Goal: Register for event/course

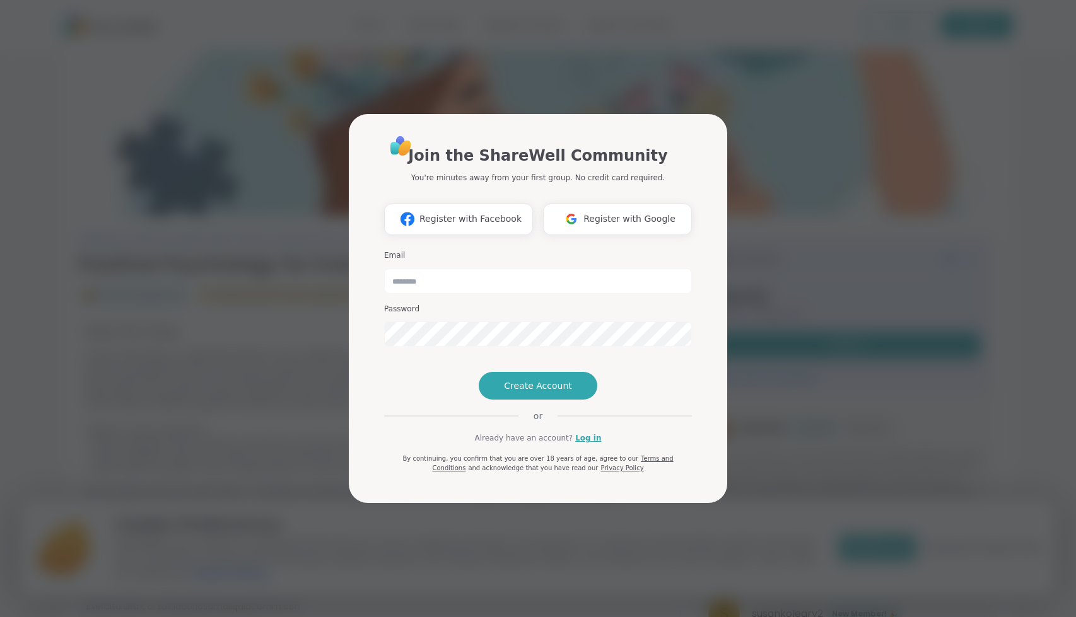
click at [801, 426] on div "Join the ShareWell Community You're minutes away from your first group. No cred…" at bounding box center [538, 308] width 1061 height 617
click at [202, 179] on div "Join the ShareWell Community You're minutes away from your first group. No cred…" at bounding box center [538, 308] width 1061 height 617
click at [655, 213] on span "Register with Google" at bounding box center [629, 219] width 92 height 13
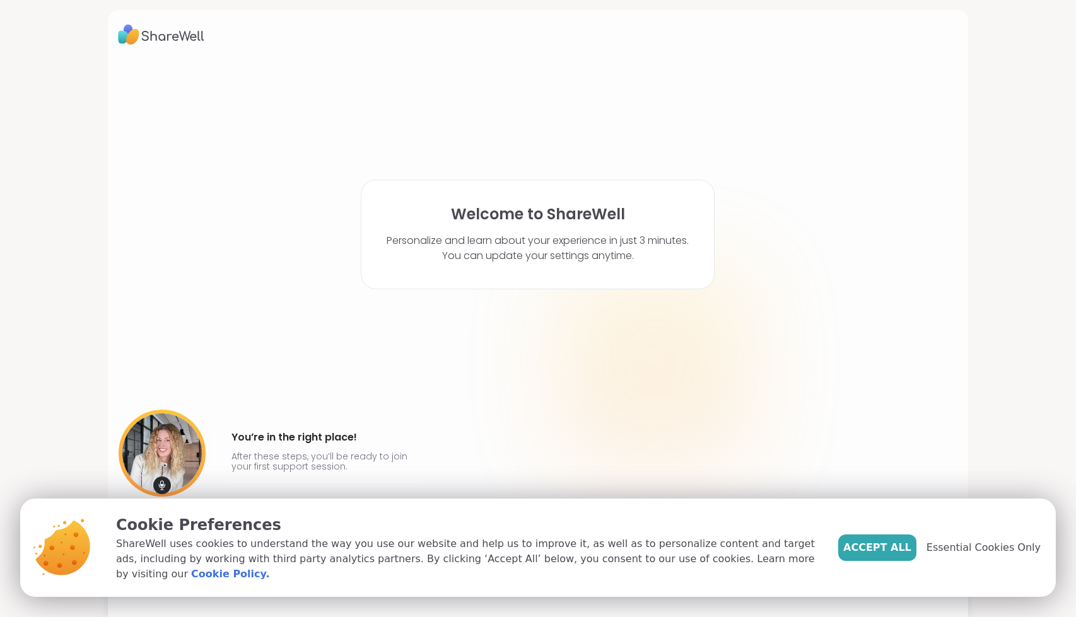
click at [277, 231] on div "Welcome to ShareWell Personalize and learn about your experience in just 3 minu…" at bounding box center [538, 292] width 841 height 467
click at [896, 553] on span "Accept All" at bounding box center [877, 548] width 68 height 15
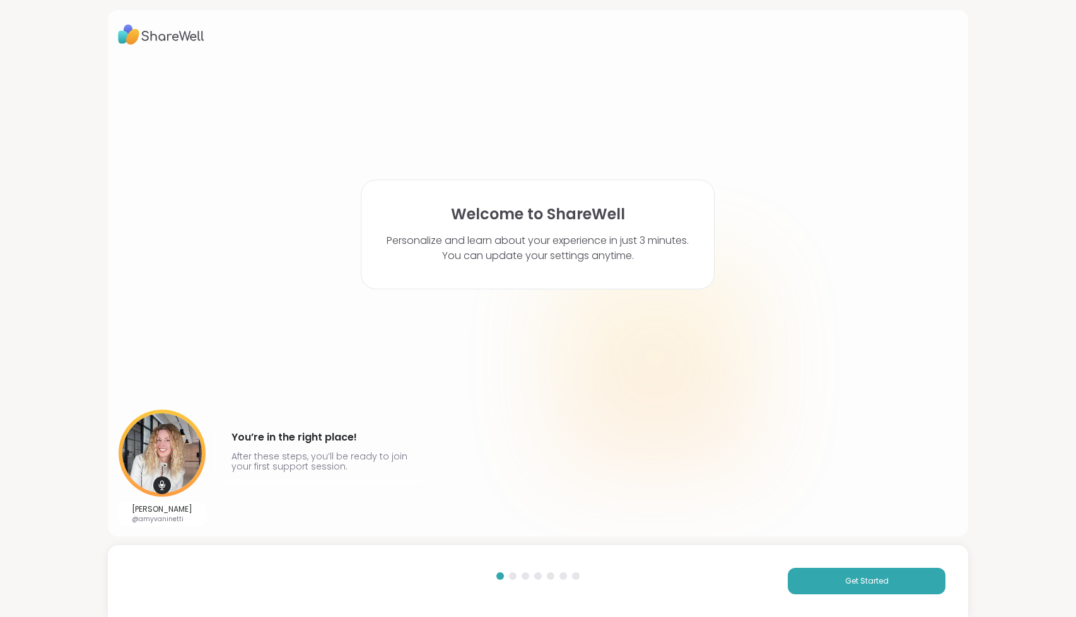
click at [395, 399] on div "Welcome to ShareWell Personalize and learn about your experience in just 3 minu…" at bounding box center [538, 292] width 841 height 467
click at [855, 579] on span "Get Started" at bounding box center [867, 581] width 44 height 11
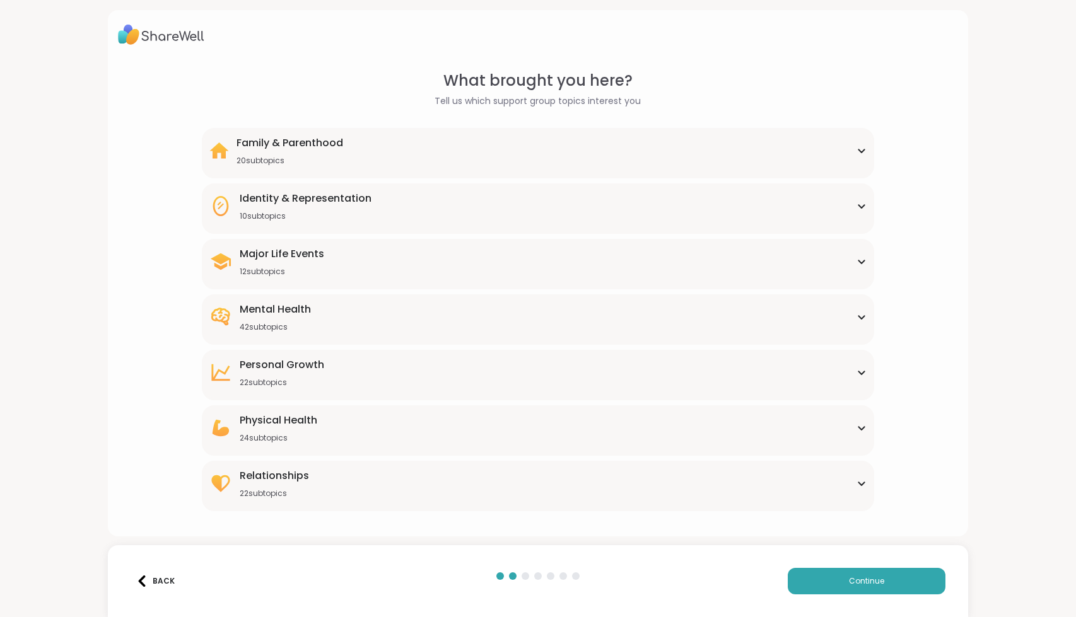
click at [856, 307] on div "Mental Health 42 subtopics" at bounding box center [537, 317] width 657 height 30
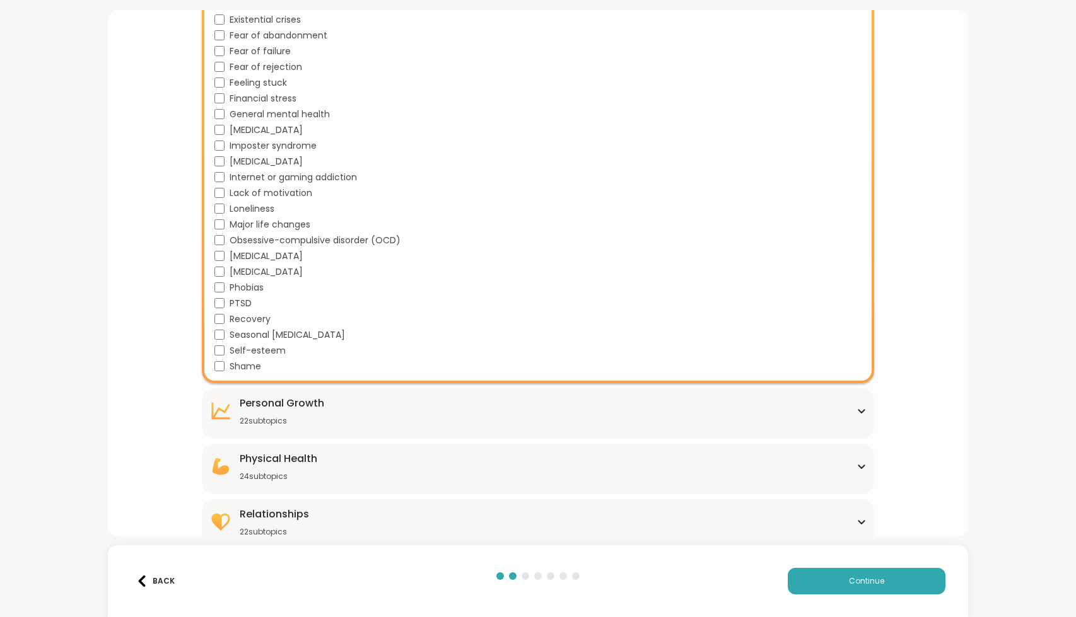
scroll to position [601, 0]
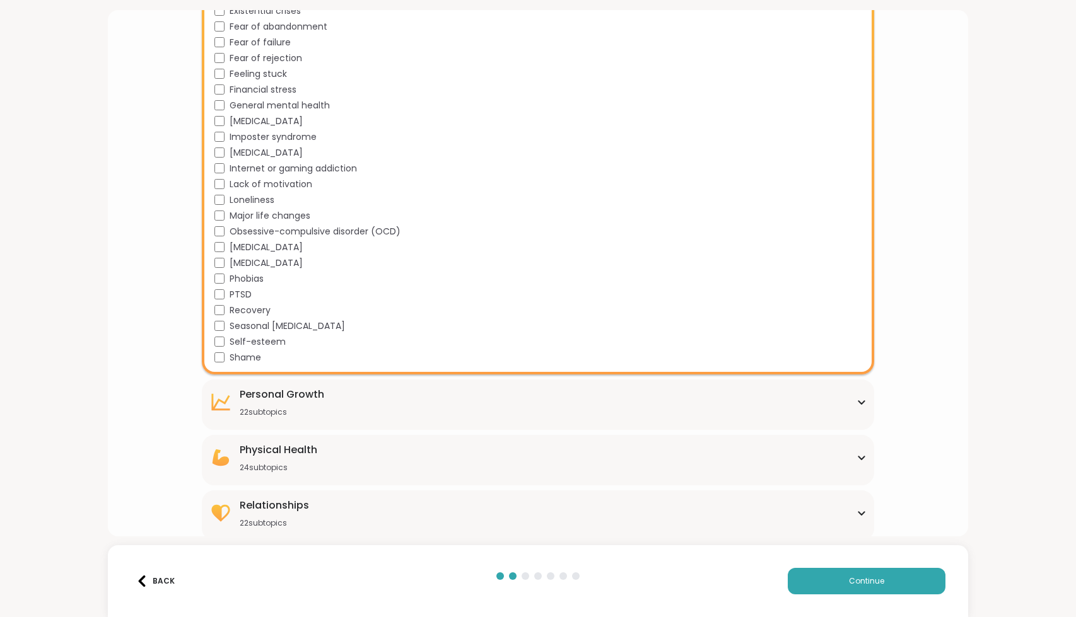
click at [281, 444] on div "Physical Health" at bounding box center [279, 450] width 78 height 15
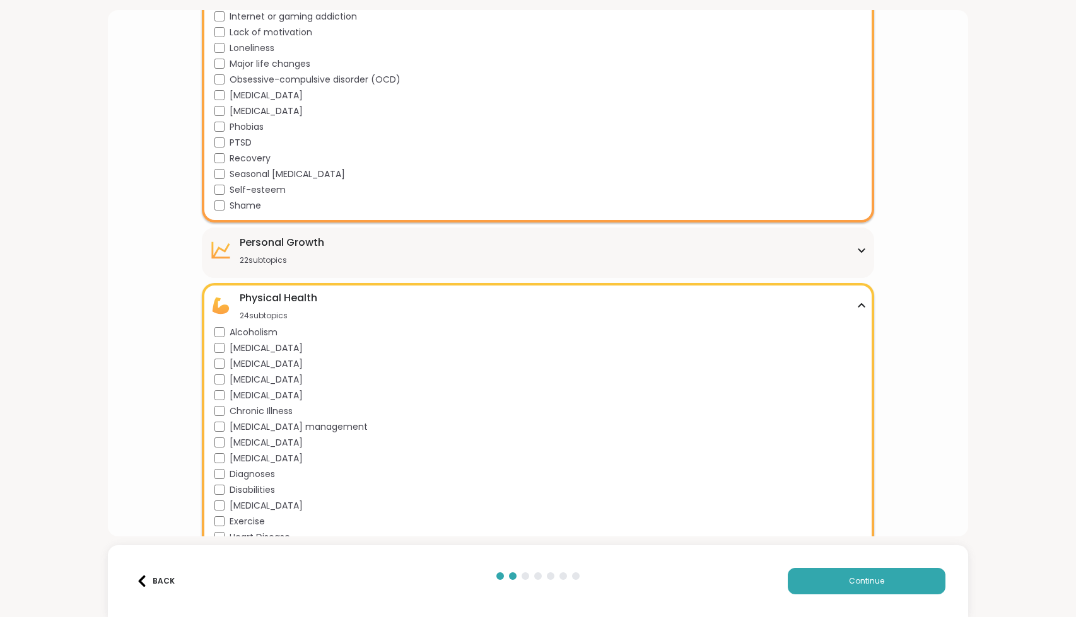
scroll to position [761, 0]
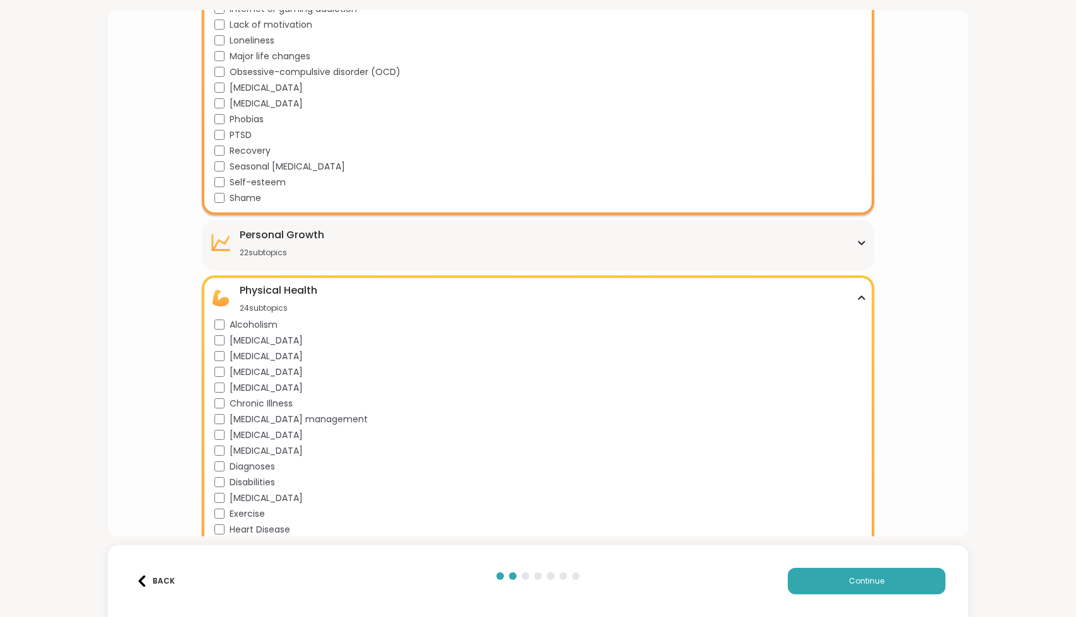
click at [272, 319] on span "Alcoholism" at bounding box center [254, 325] width 48 height 13
click at [867, 587] on span "Continue" at bounding box center [866, 581] width 35 height 11
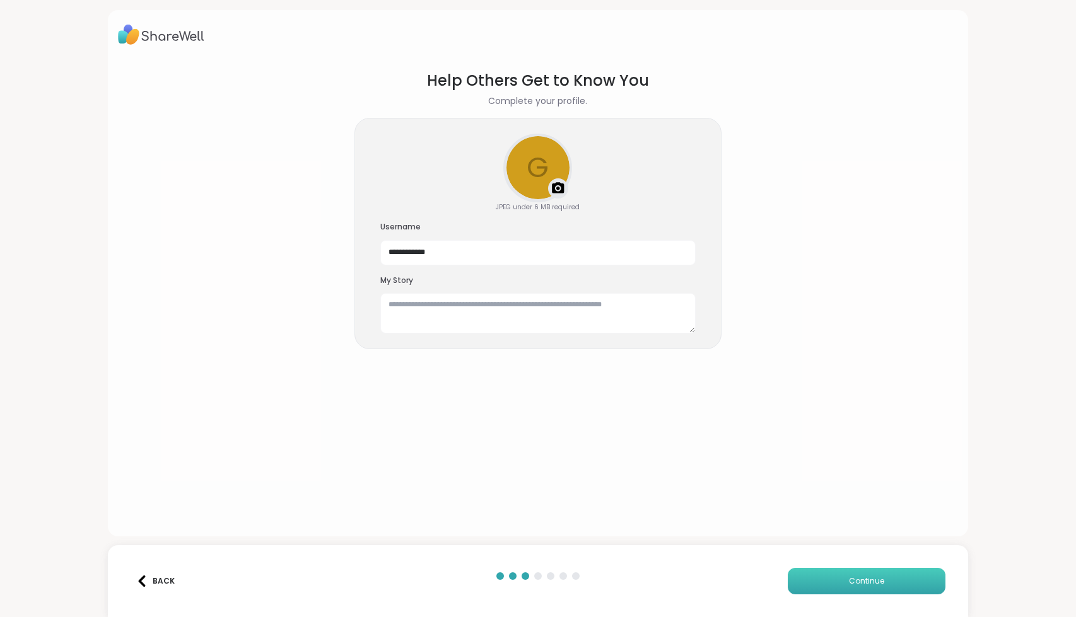
scroll to position [0, 0]
